Goal: Communication & Community: Answer question/provide support

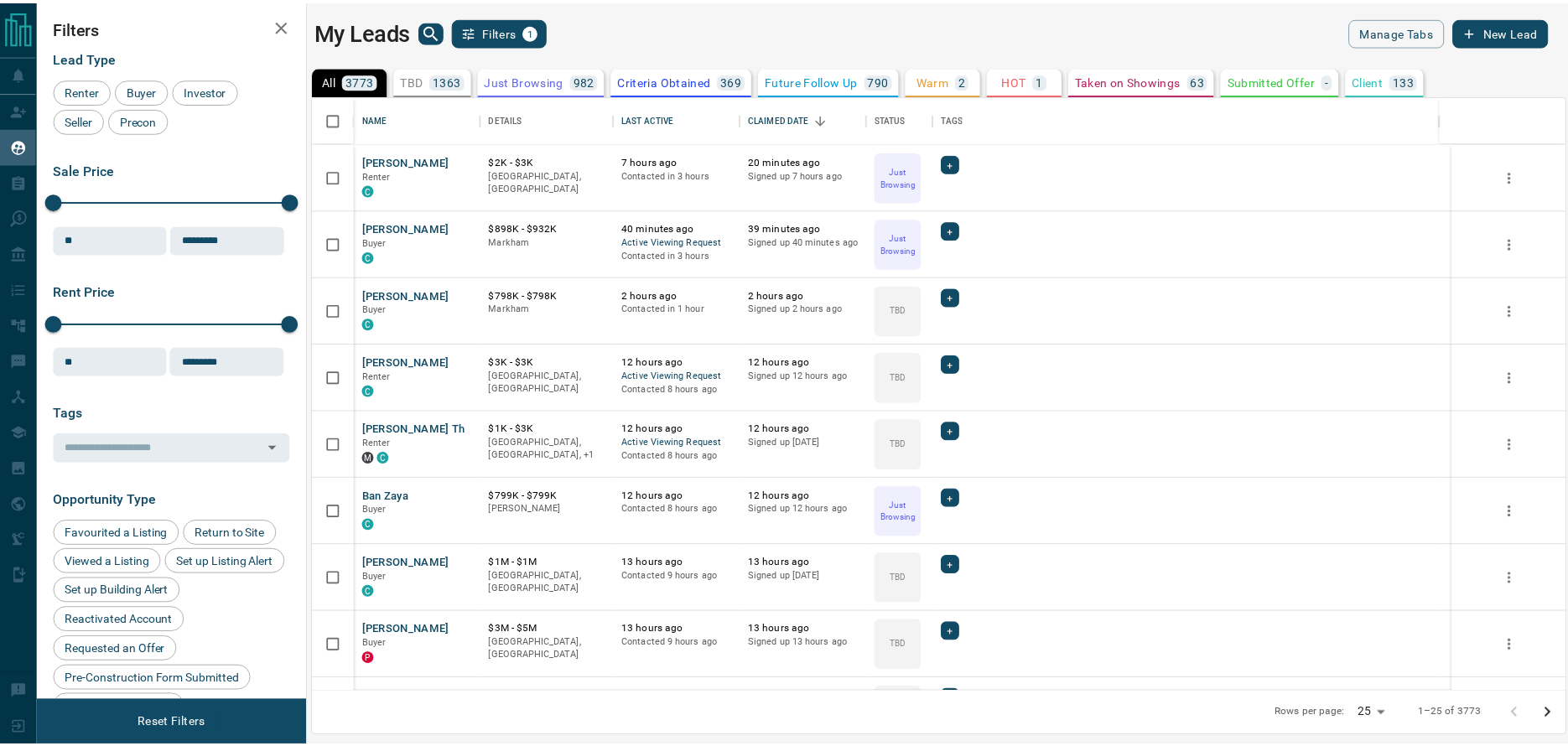
scroll to position [583, 1251]
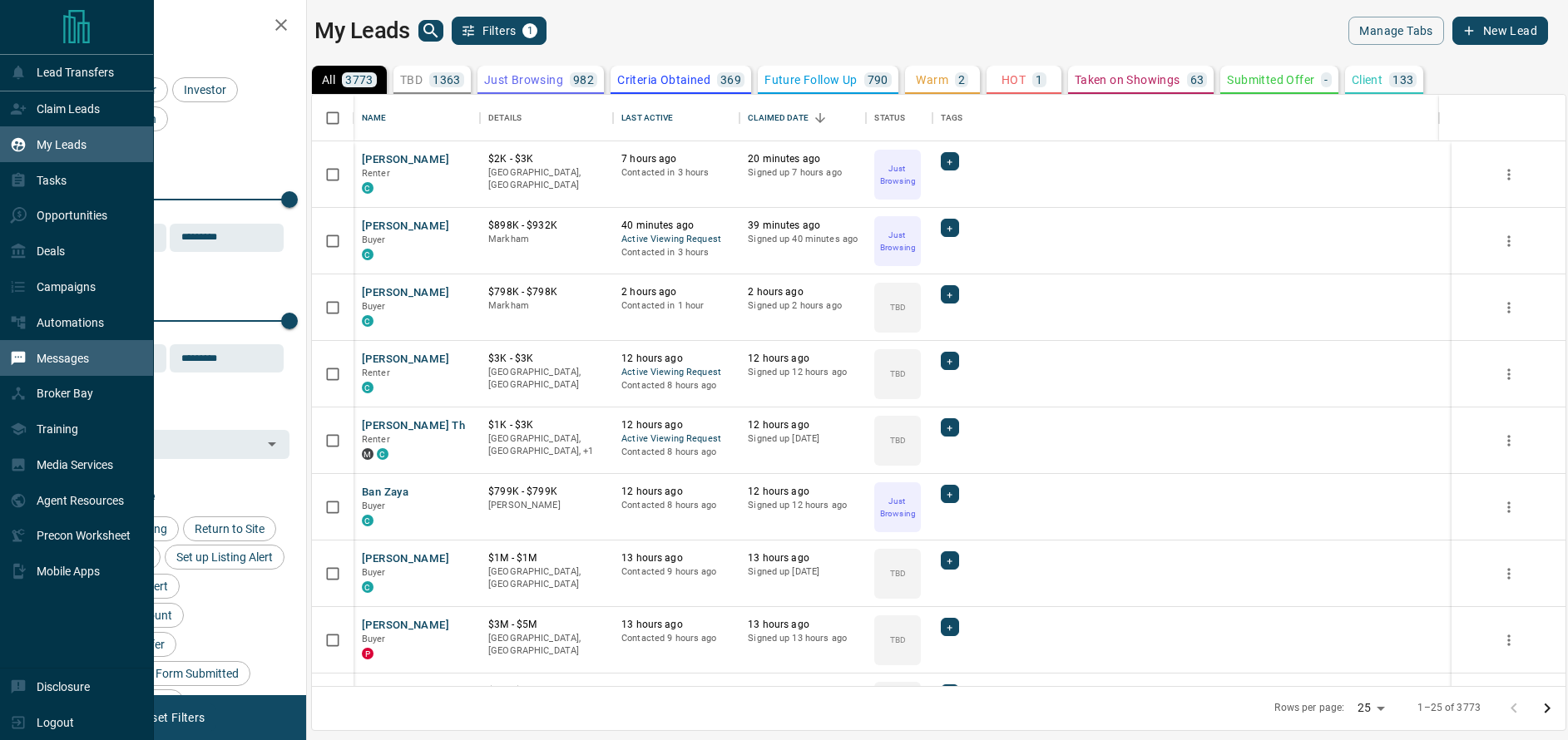
click at [67, 363] on p "Messages" at bounding box center [63, 359] width 52 height 13
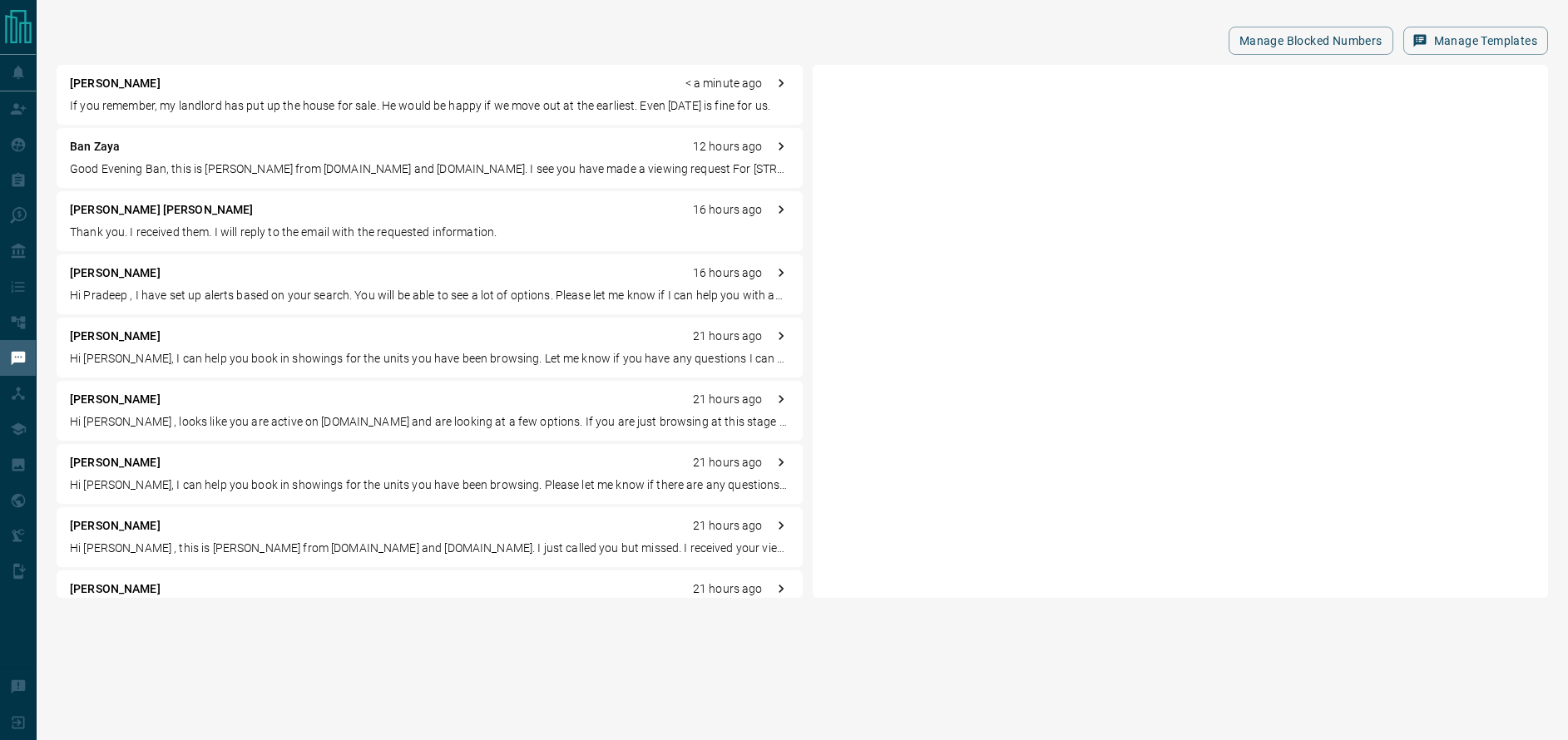
click at [283, 102] on p "If you remember, my landlord has put up the house for sale. He would be happy i…" at bounding box center [430, 106] width 720 height 18
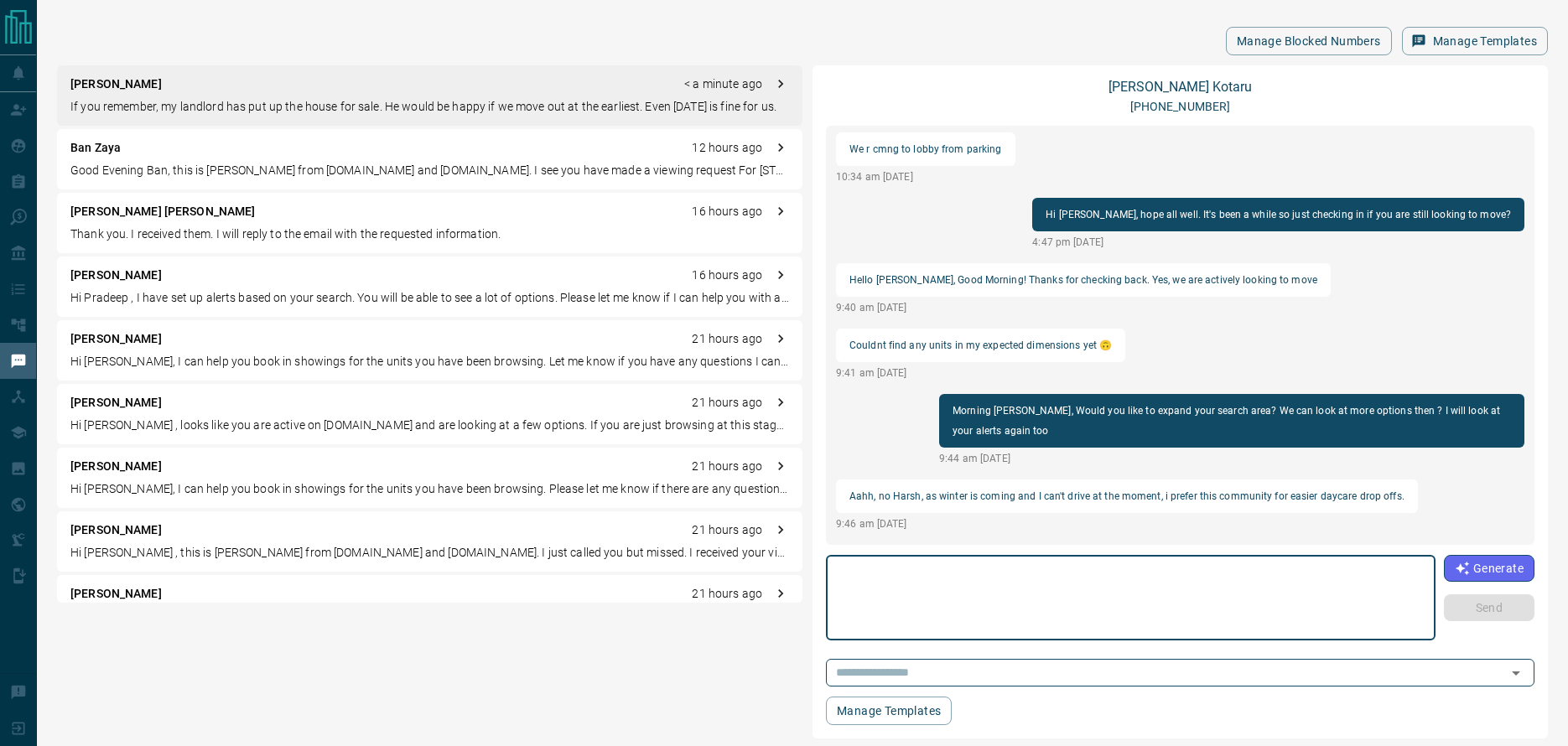
scroll to position [1430, 0]
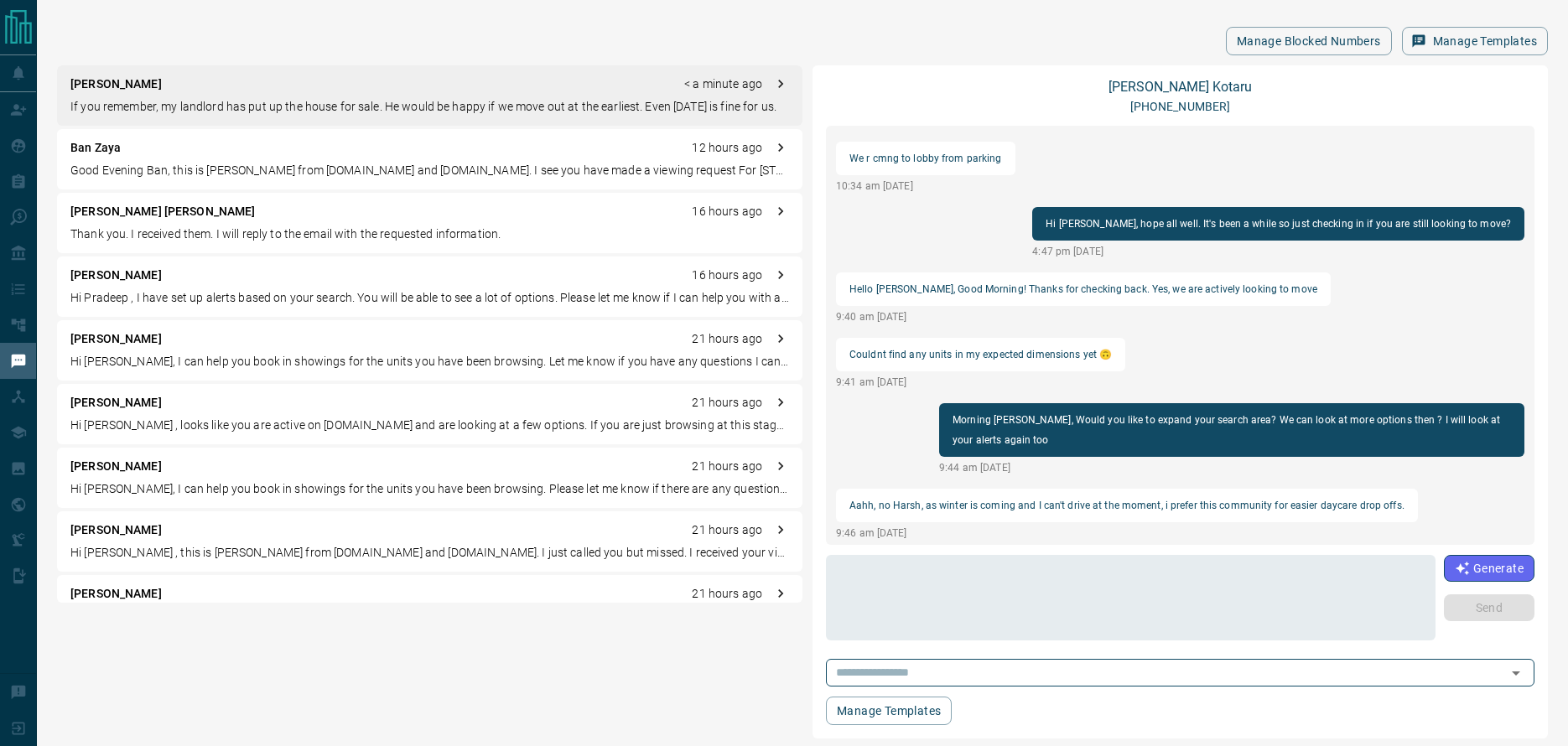
click at [279, 164] on p "Good Evening Ban, this is [PERSON_NAME] from [DOMAIN_NAME] and [DOMAIN_NAME]. I…" at bounding box center [430, 170] width 719 height 18
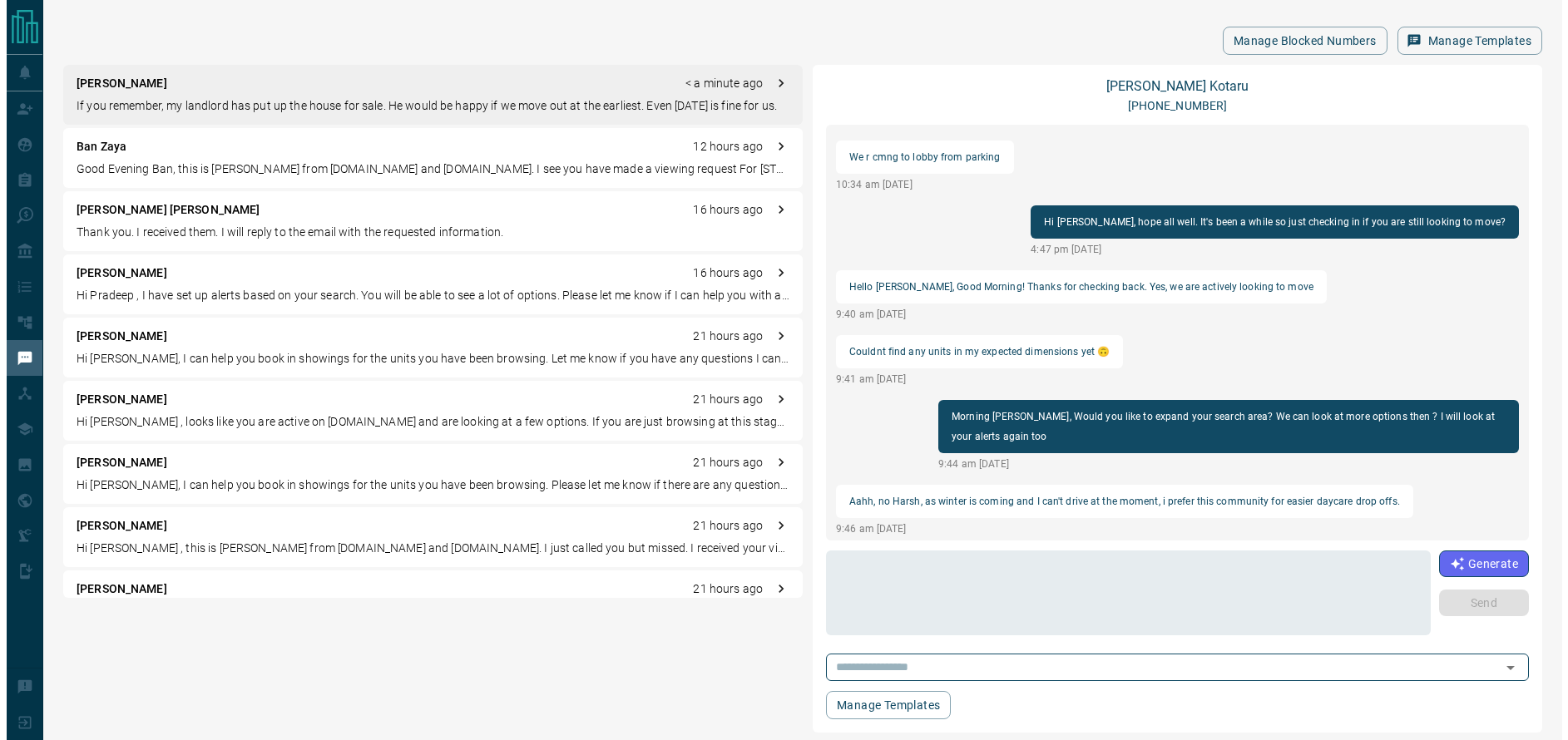
scroll to position [0, 0]
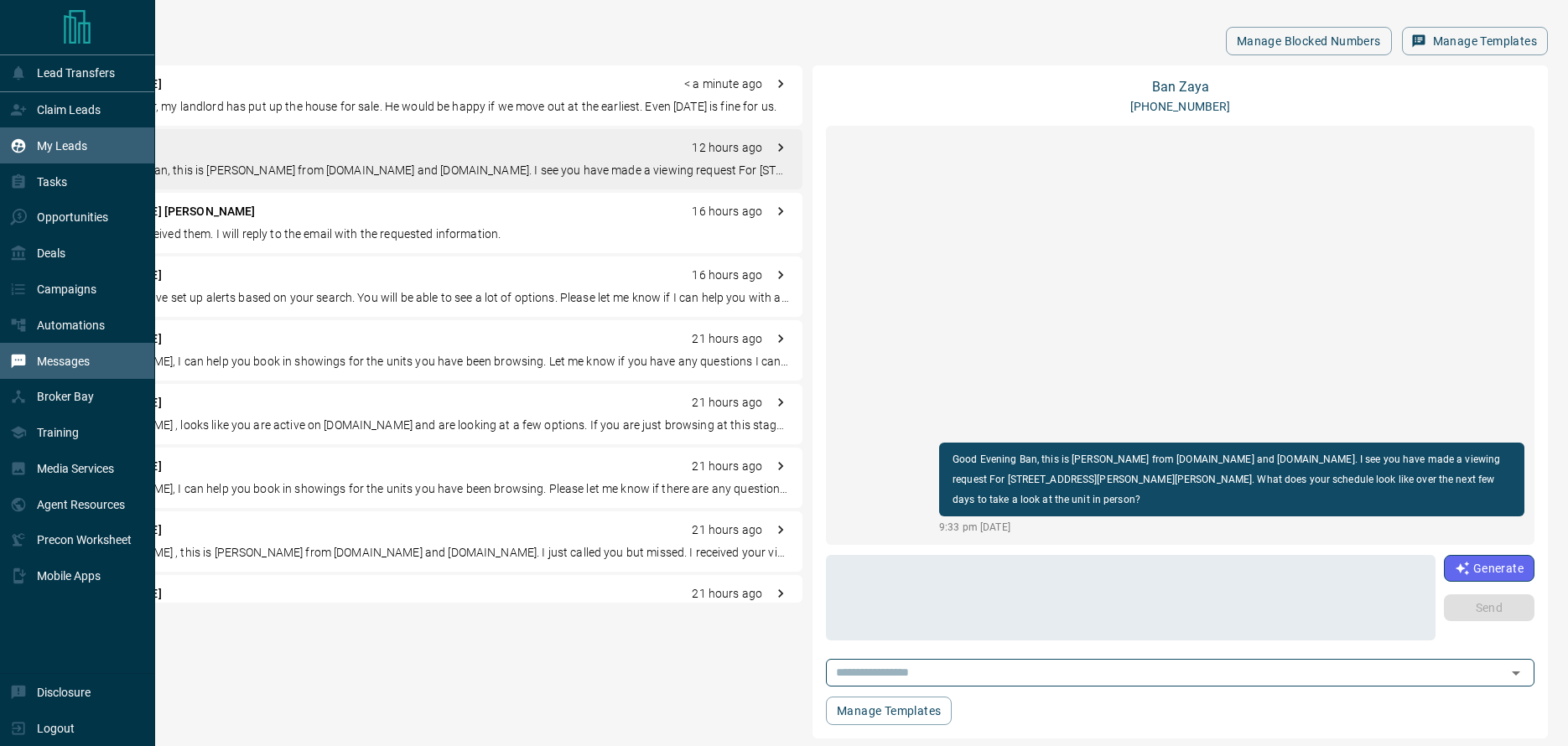
click at [41, 141] on p "My Leads" at bounding box center [61, 146] width 50 height 13
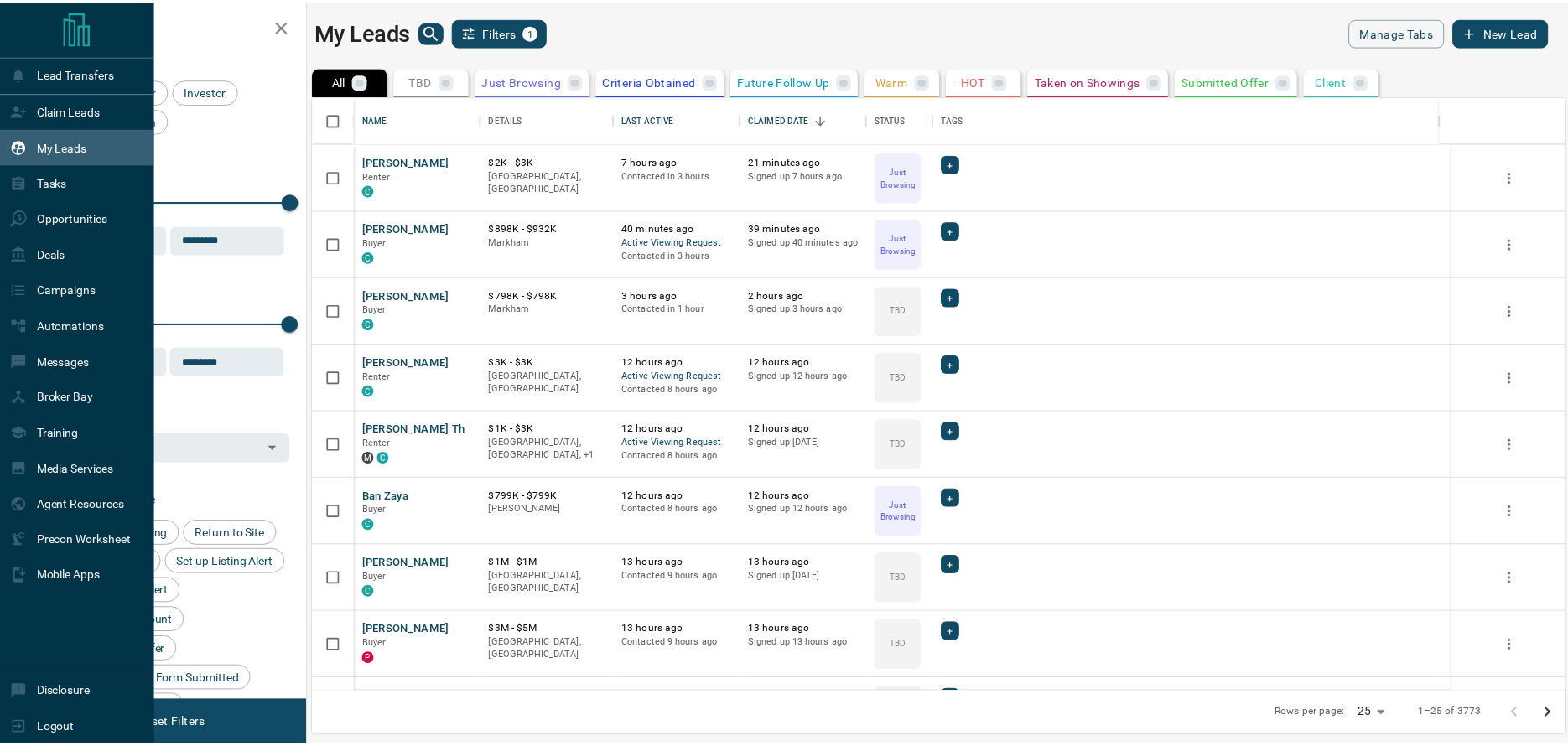
scroll to position [583, 1251]
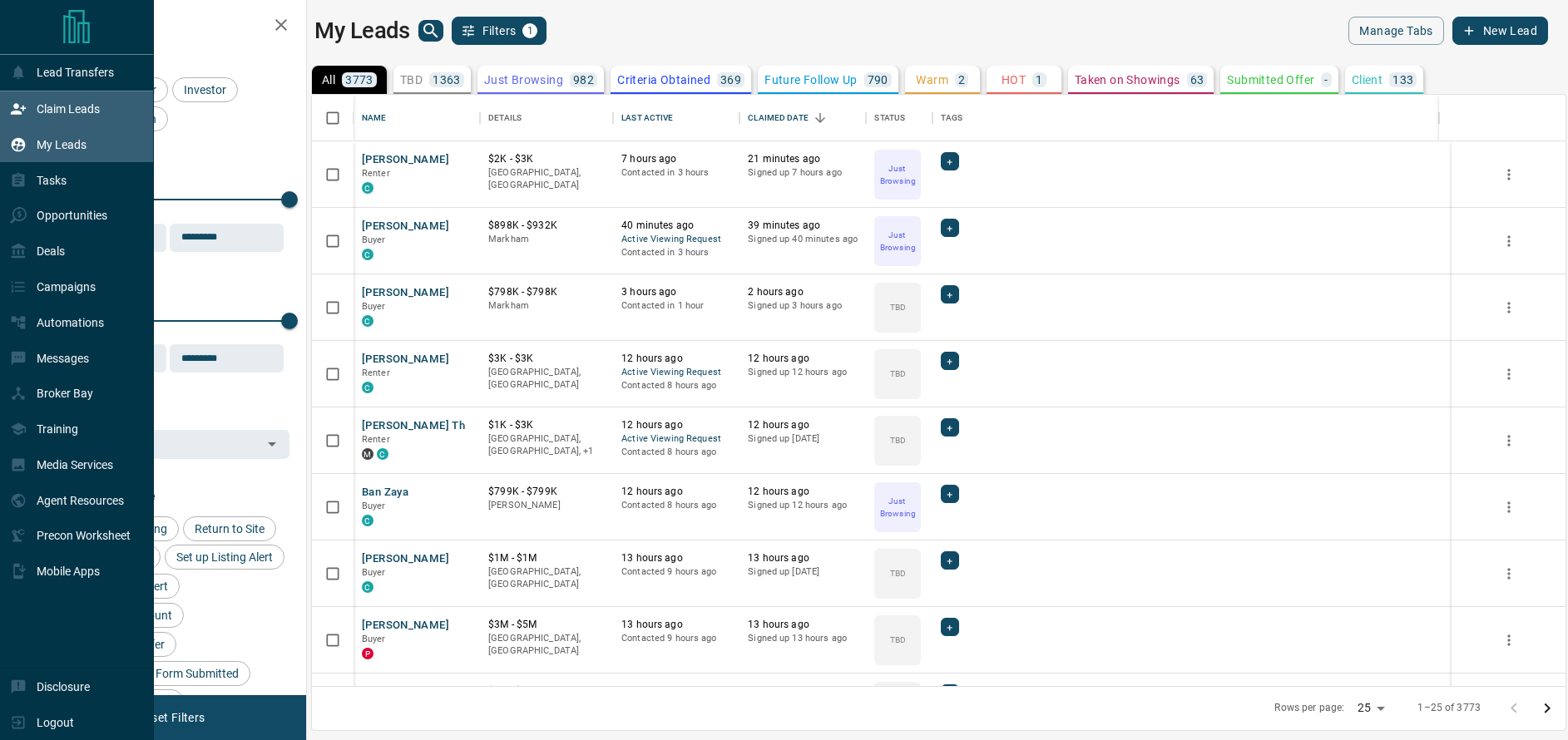
click at [66, 104] on p "Claim Leads" at bounding box center [68, 108] width 64 height 13
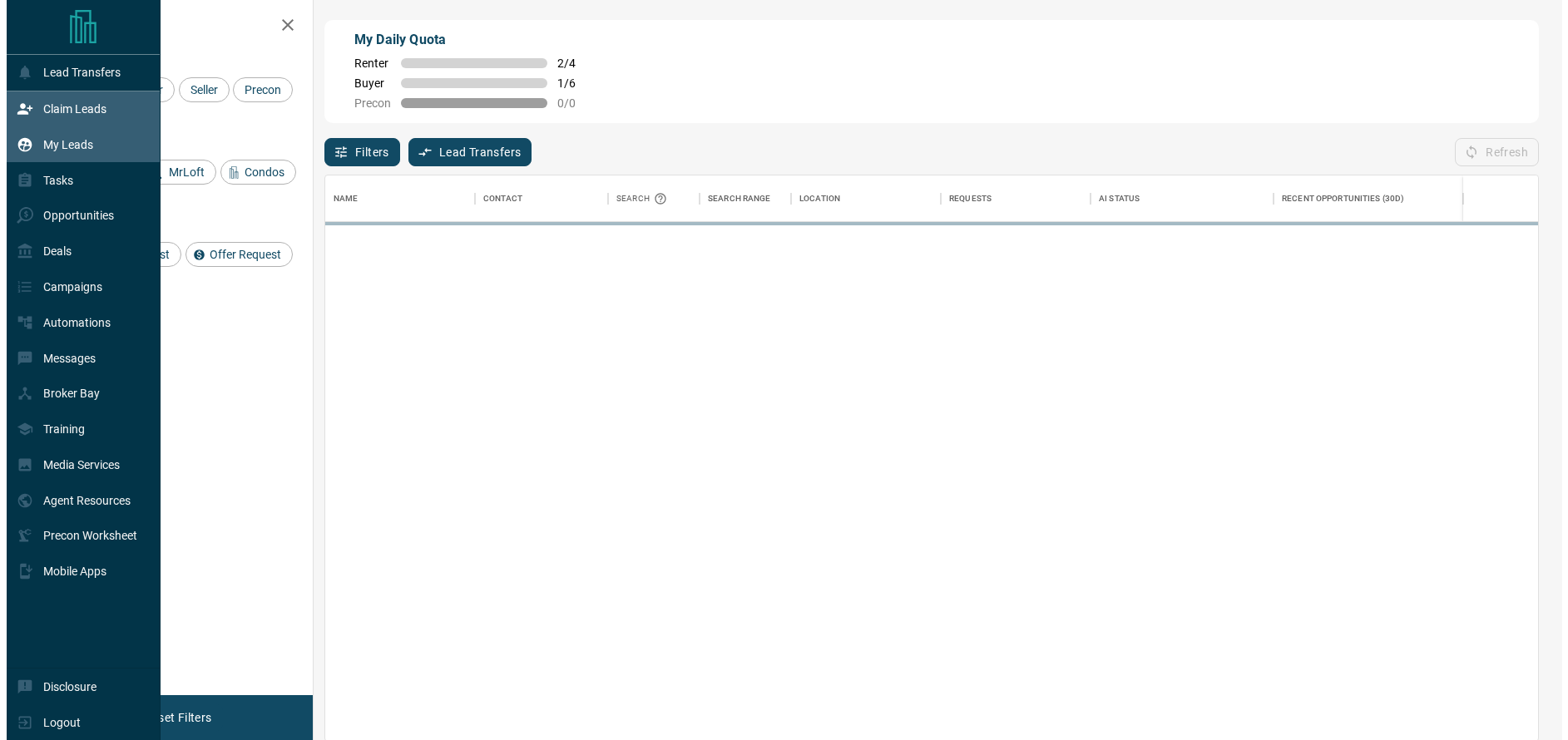
scroll to position [553, 1200]
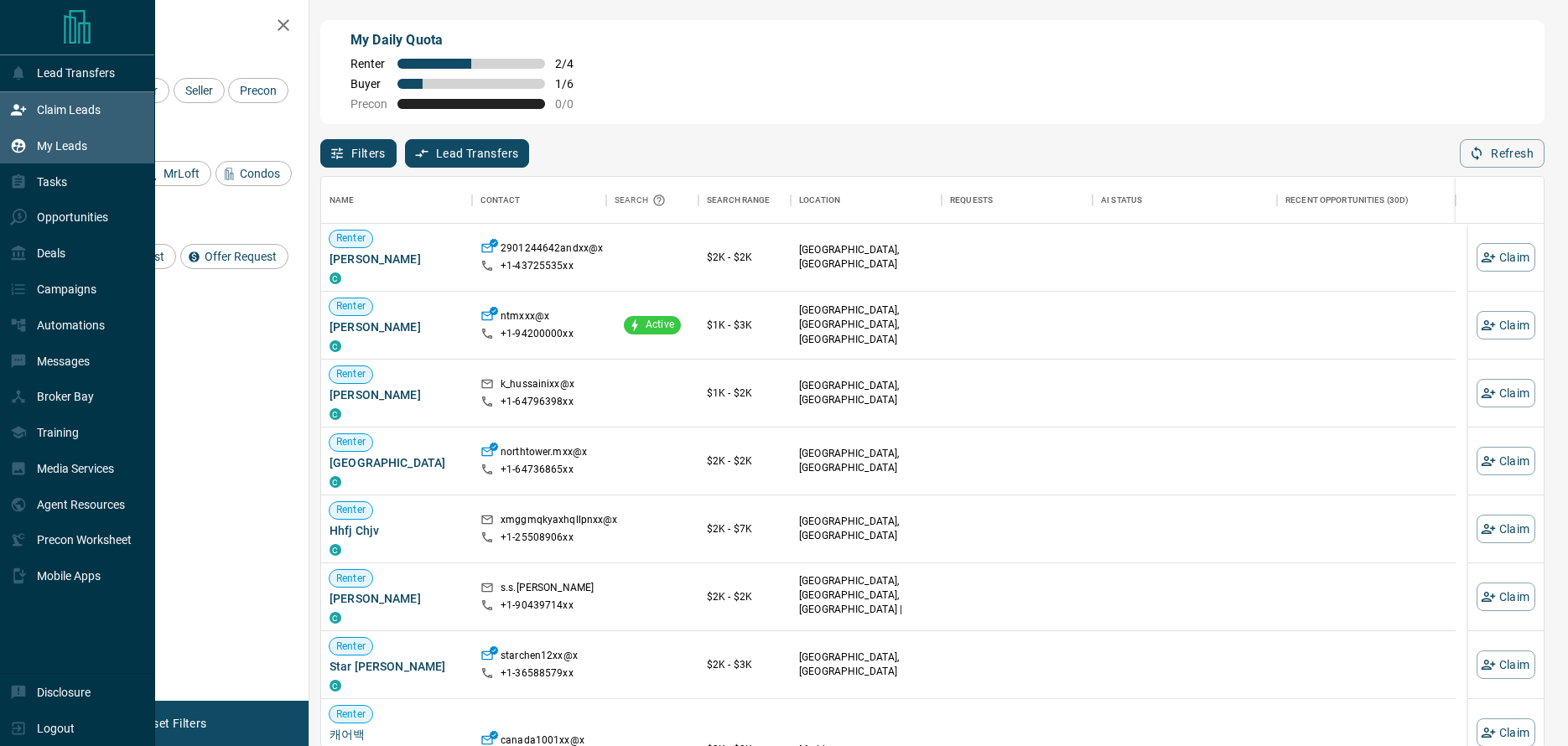
click at [70, 141] on p "My Leads" at bounding box center [61, 146] width 50 height 13
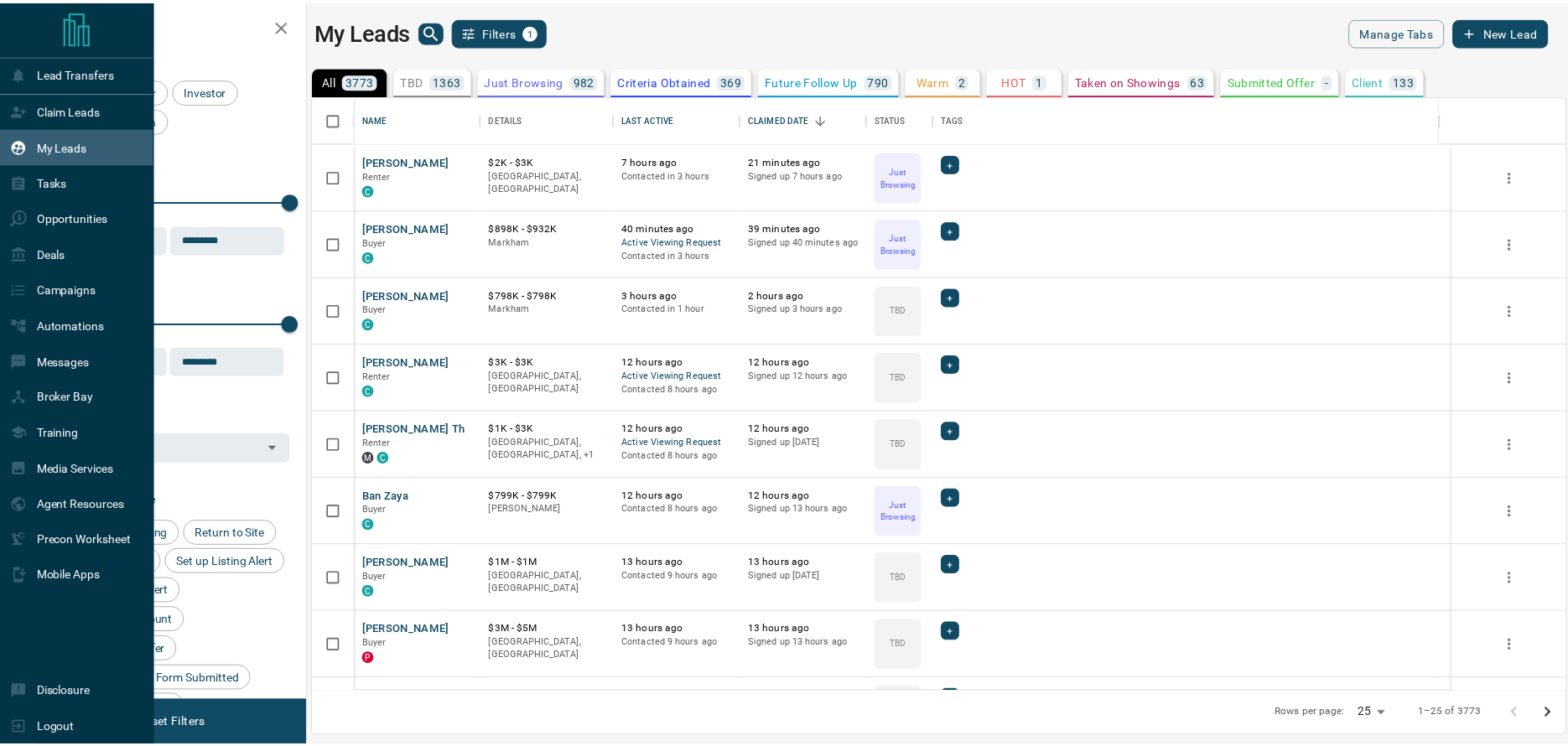
scroll to position [583, 1251]
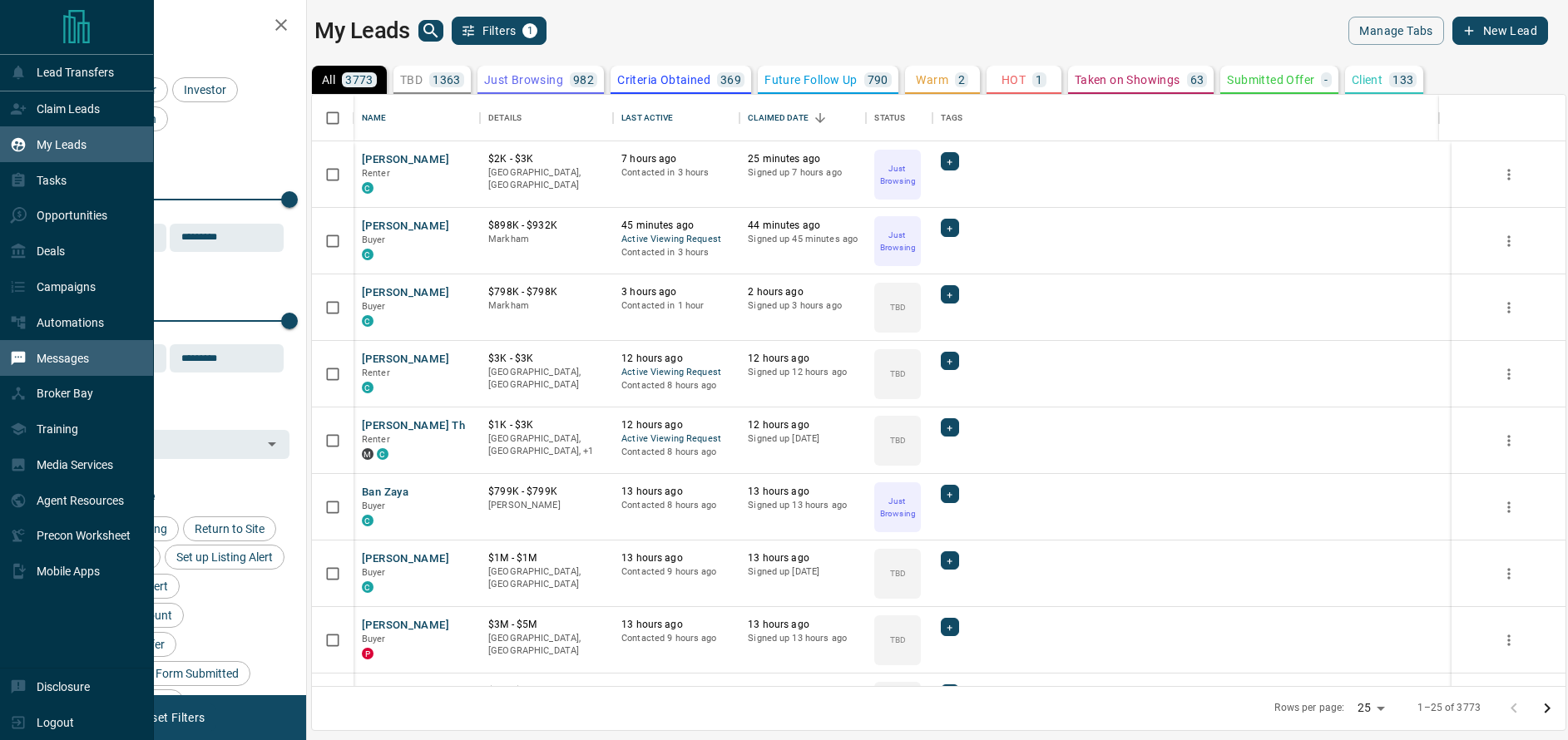
click at [72, 358] on p "Messages" at bounding box center [63, 359] width 52 height 13
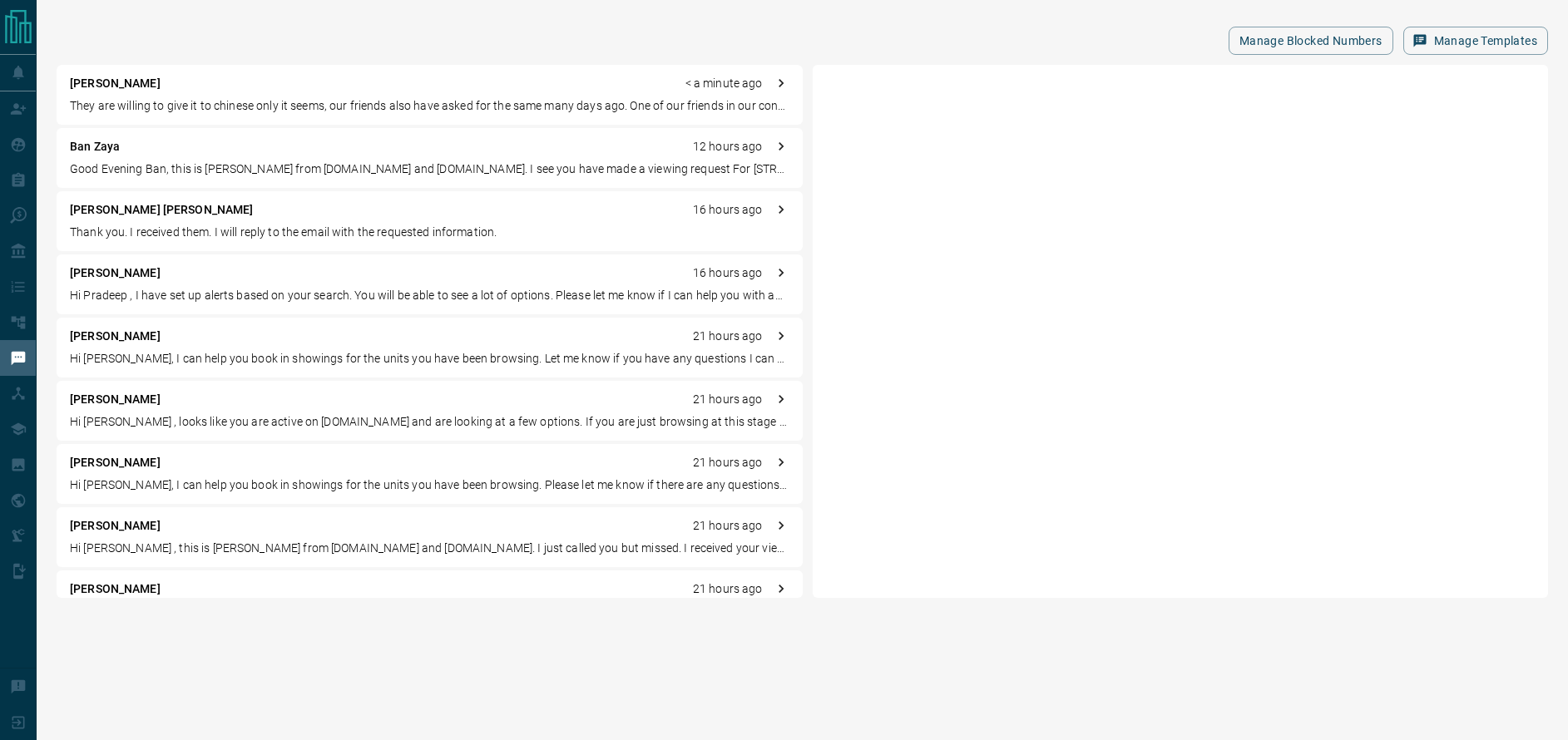
click at [331, 95] on div "[PERSON_NAME] < a minute ago They are willing to give it to chinese only it see…" at bounding box center [430, 94] width 746 height 60
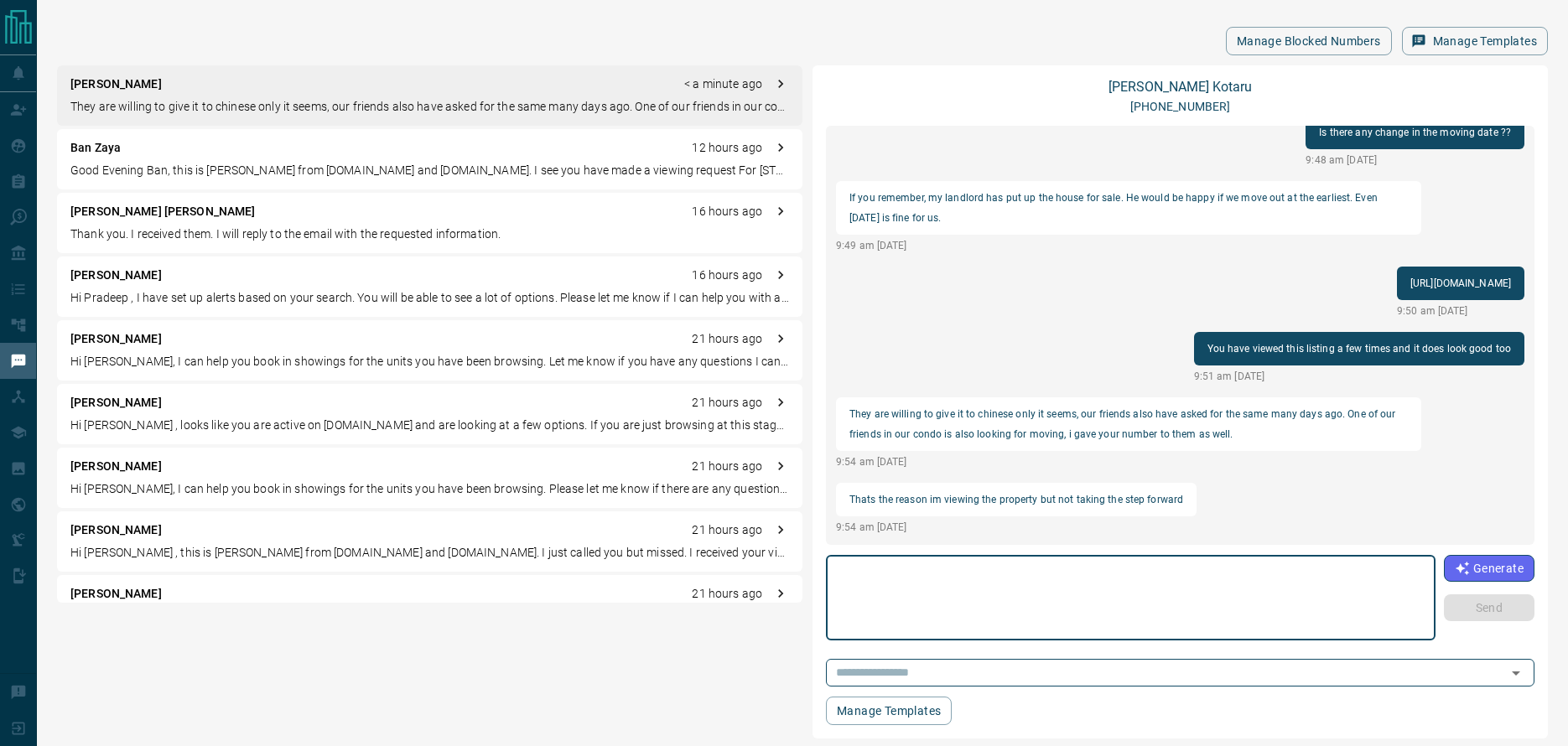
scroll to position [1664, 0]
